Goal: Navigation & Orientation: Find specific page/section

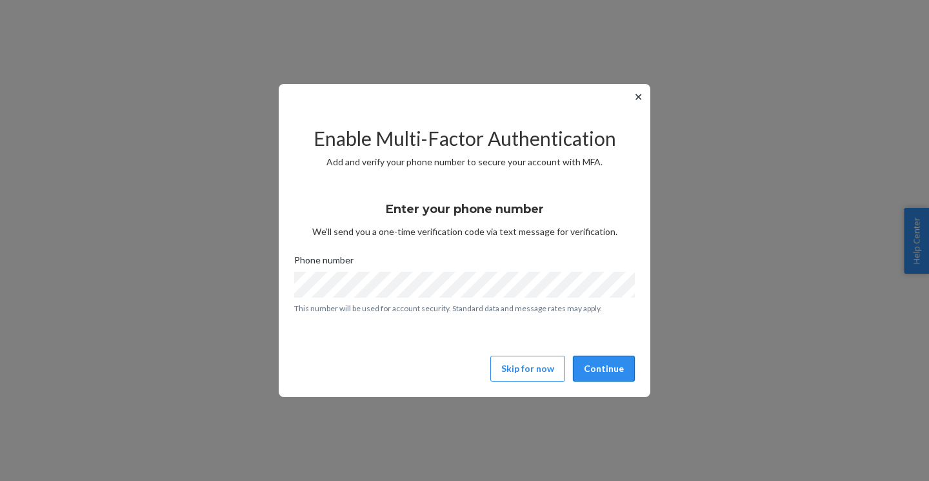
click at [618, 367] on button "Continue" at bounding box center [604, 369] width 62 height 26
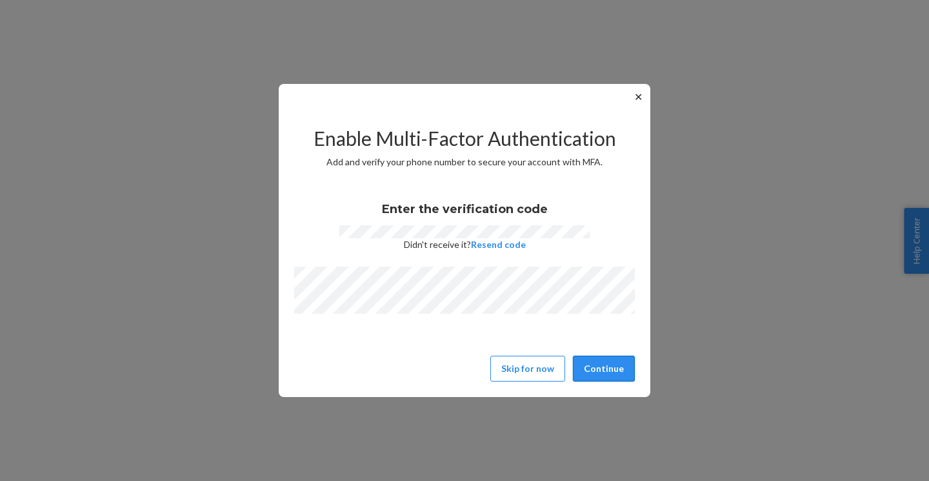
click at [613, 376] on button "Continue" at bounding box center [604, 369] width 62 height 26
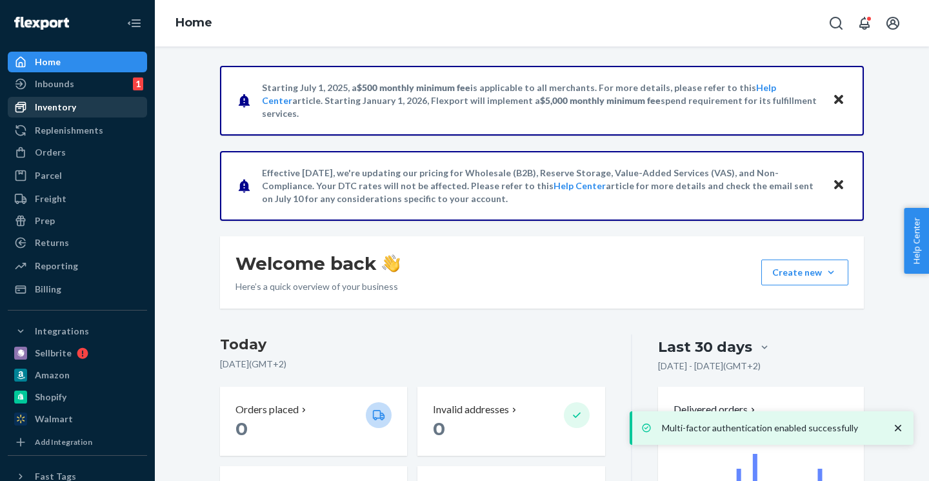
click at [54, 106] on div "Inventory" at bounding box center [55, 107] width 41 height 13
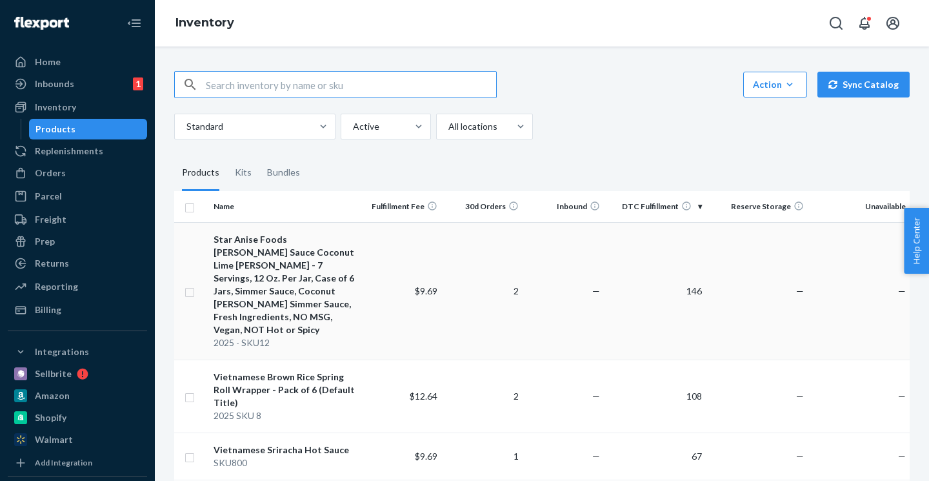
click at [318, 276] on div "Star Anise Foods [PERSON_NAME] Sauce Coconut Lime [PERSON_NAME] - 7 Servings, 1…" at bounding box center [285, 284] width 143 height 103
click at [305, 370] on div "Vietnamese Brown Rice Spring Roll Wrapper - Pack of 6 (Default Title)" at bounding box center [285, 389] width 143 height 39
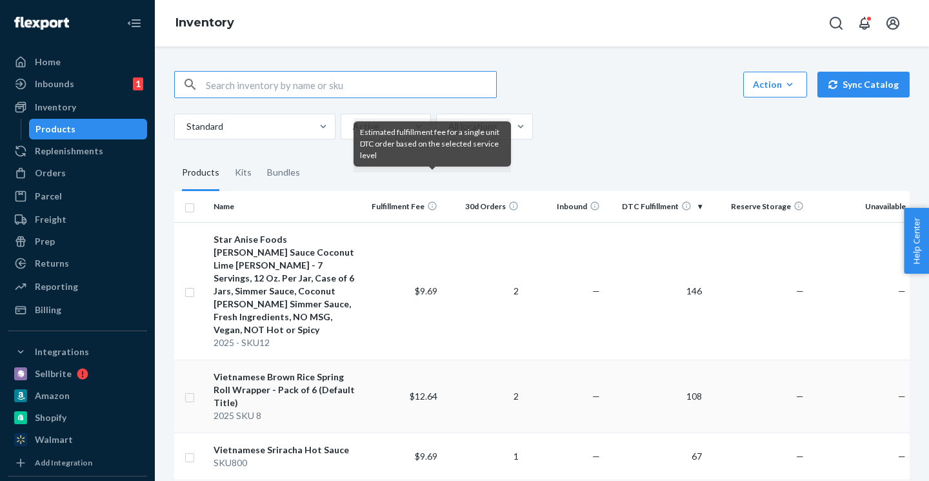
scroll to position [48, 0]
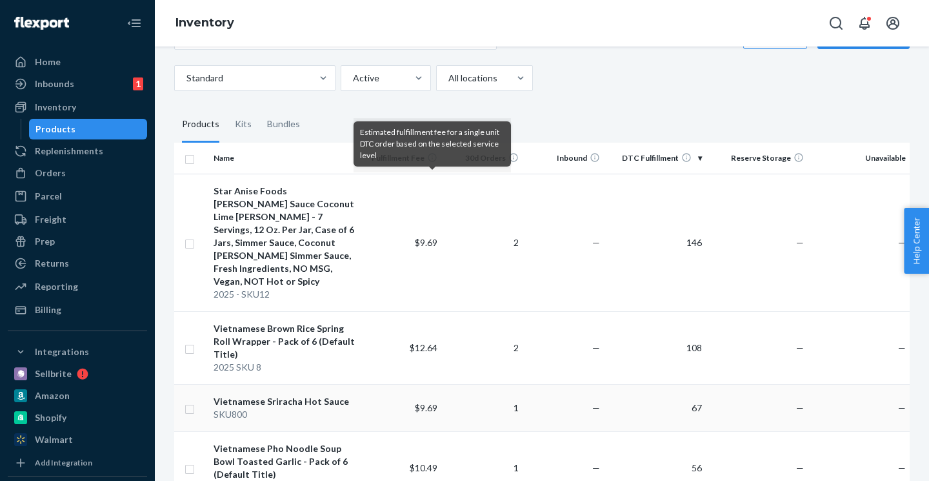
click at [324, 395] on div "Vietnamese Sriracha Hot Sauce" at bounding box center [285, 401] width 143 height 13
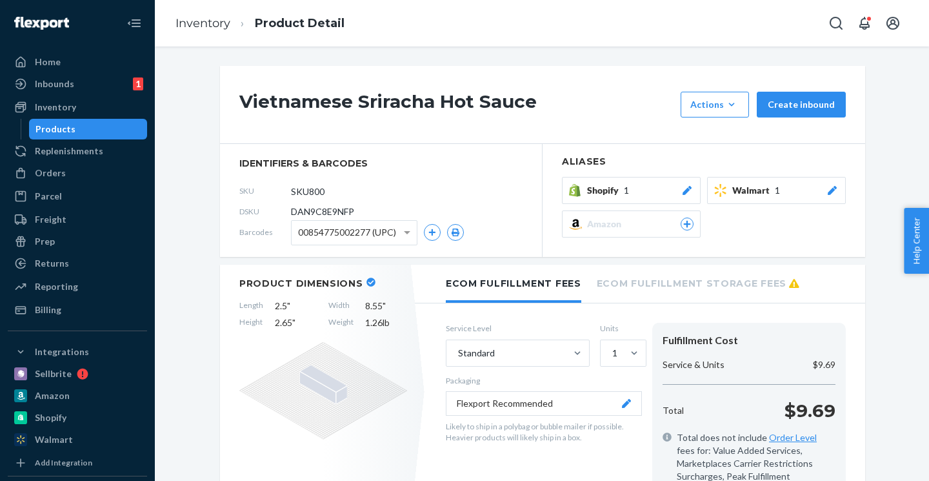
click at [748, 192] on span "Walmart" at bounding box center [753, 190] width 43 height 13
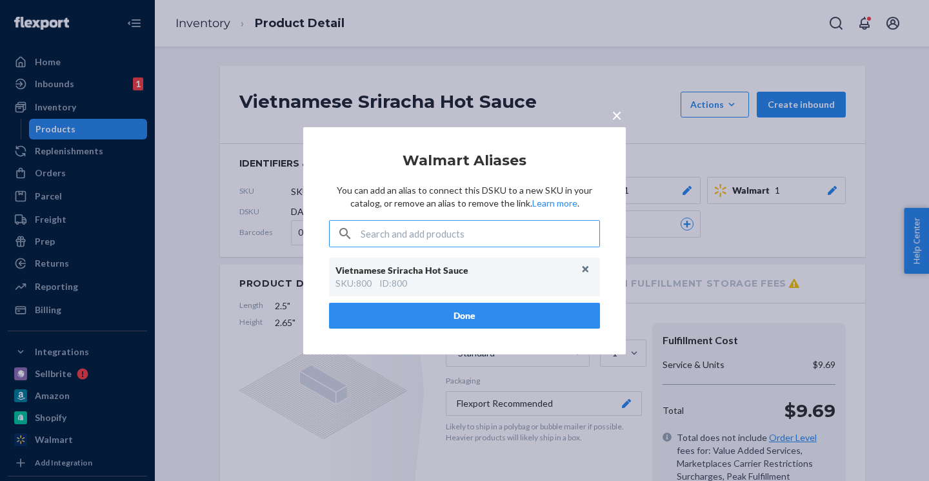
click at [616, 119] on span "×" at bounding box center [617, 114] width 10 height 22
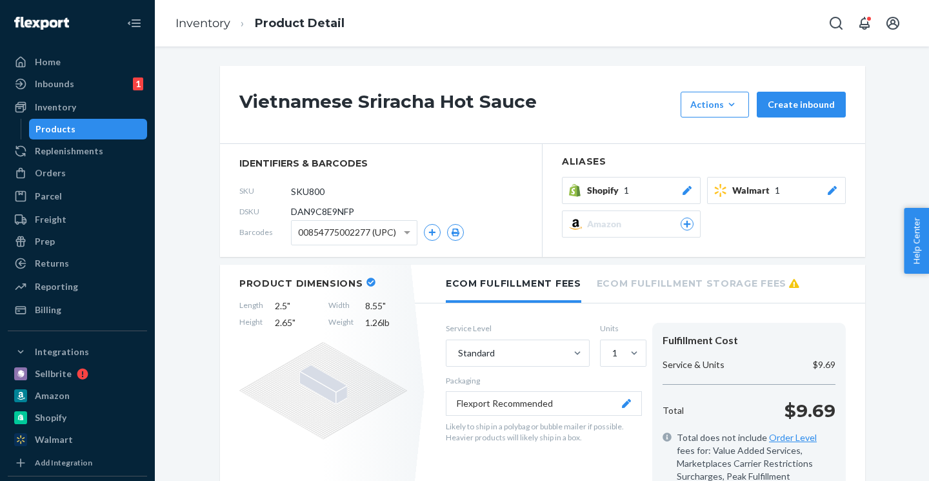
click at [610, 192] on span "Shopify" at bounding box center [605, 190] width 37 height 13
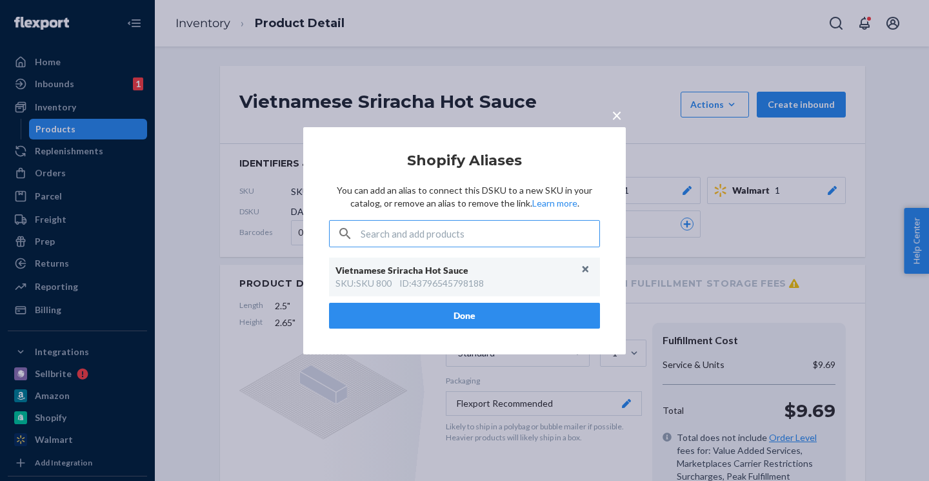
click at [619, 114] on span "×" at bounding box center [617, 114] width 10 height 22
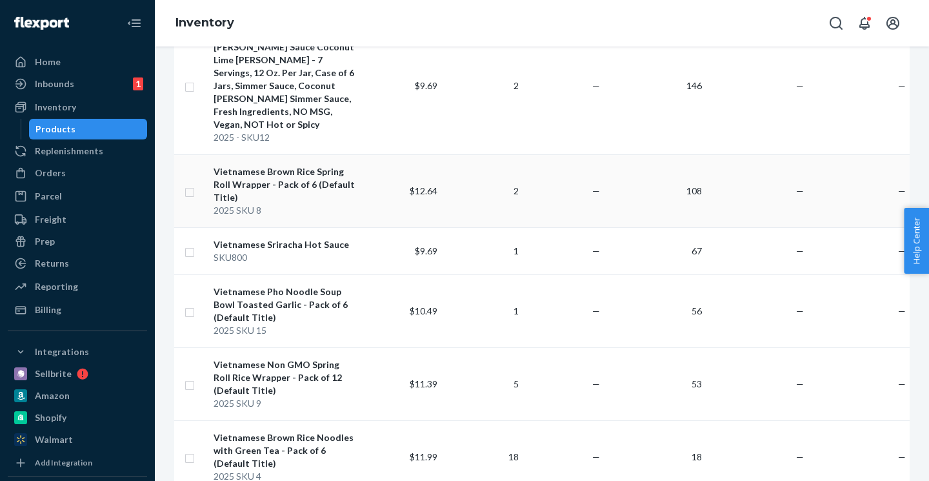
scroll to position [248, 0]
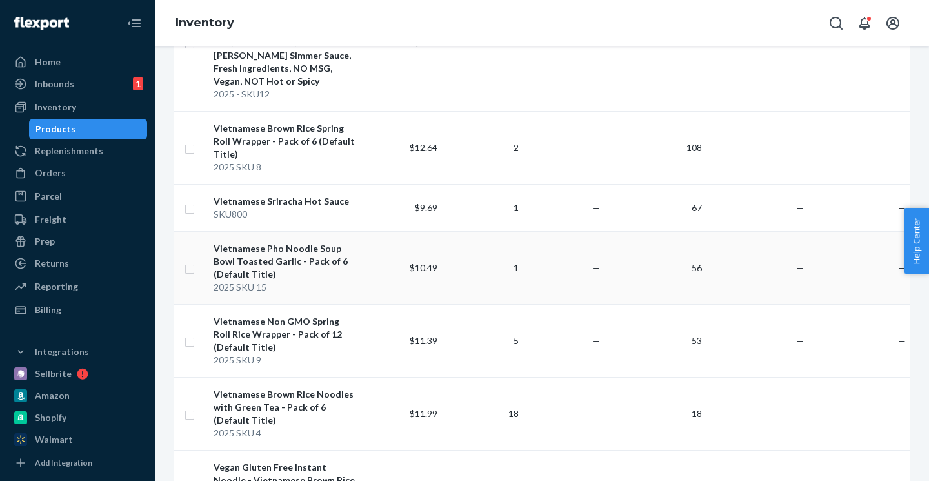
click at [314, 242] on div "Vietnamese Pho Noodle Soup Bowl Toasted Garlic - Pack of 6 (Default Title)" at bounding box center [285, 261] width 143 height 39
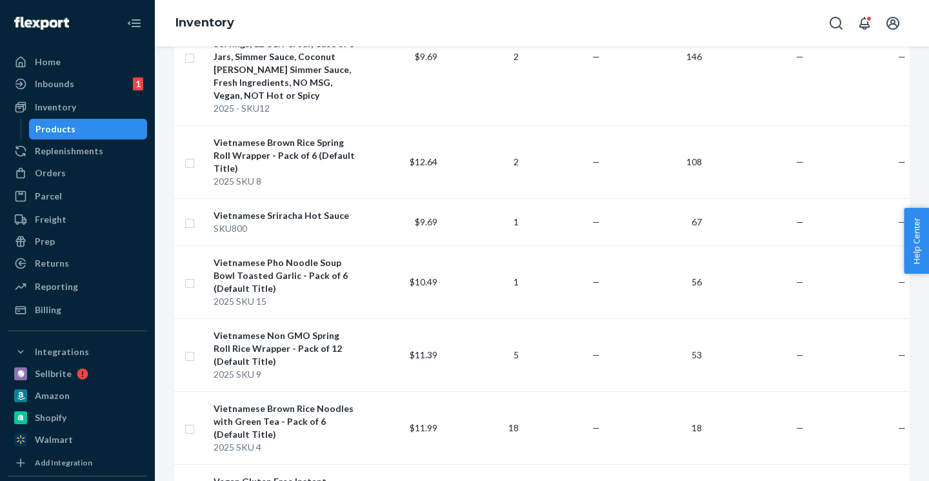
scroll to position [239, 0]
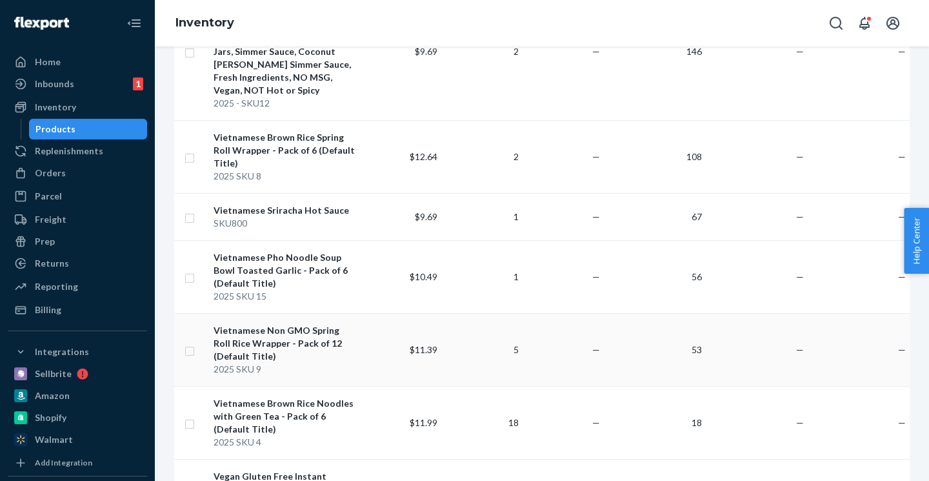
click at [283, 324] on div "Vietnamese Non GMO Spring Roll Rice Wrapper - Pack of 12 (Default Title)" at bounding box center [285, 343] width 143 height 39
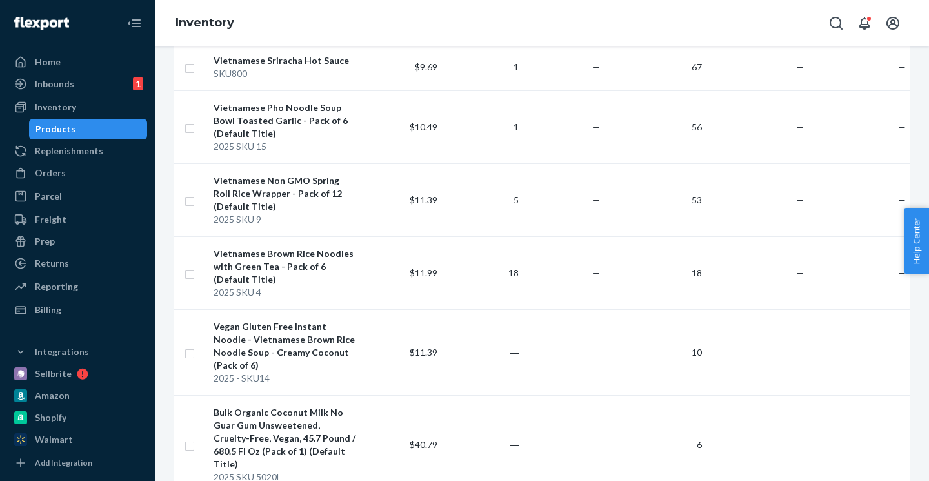
scroll to position [483, 0]
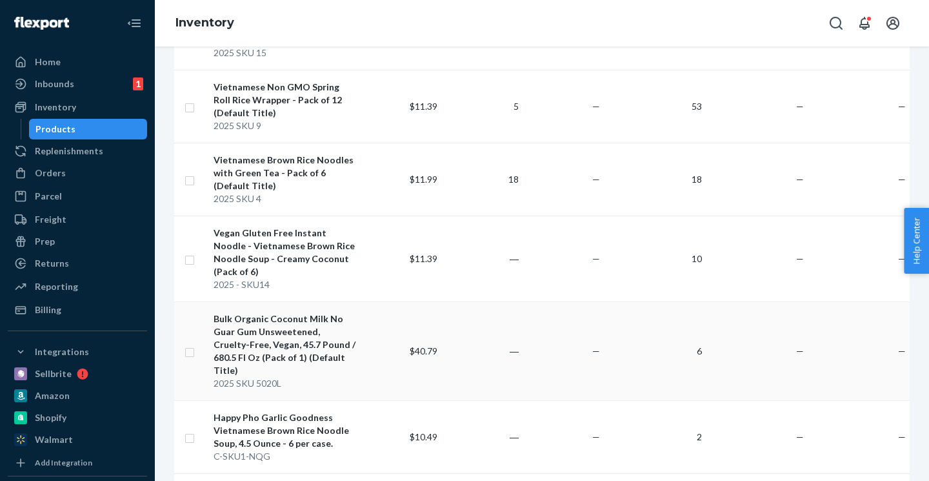
click at [297, 312] on div "Bulk Organic Coconut Milk No Guar Gum Unsweetened, Cruelty-Free, Vegan, 45.7 Po…" at bounding box center [285, 344] width 143 height 65
